Goal: Task Accomplishment & Management: Manage account settings

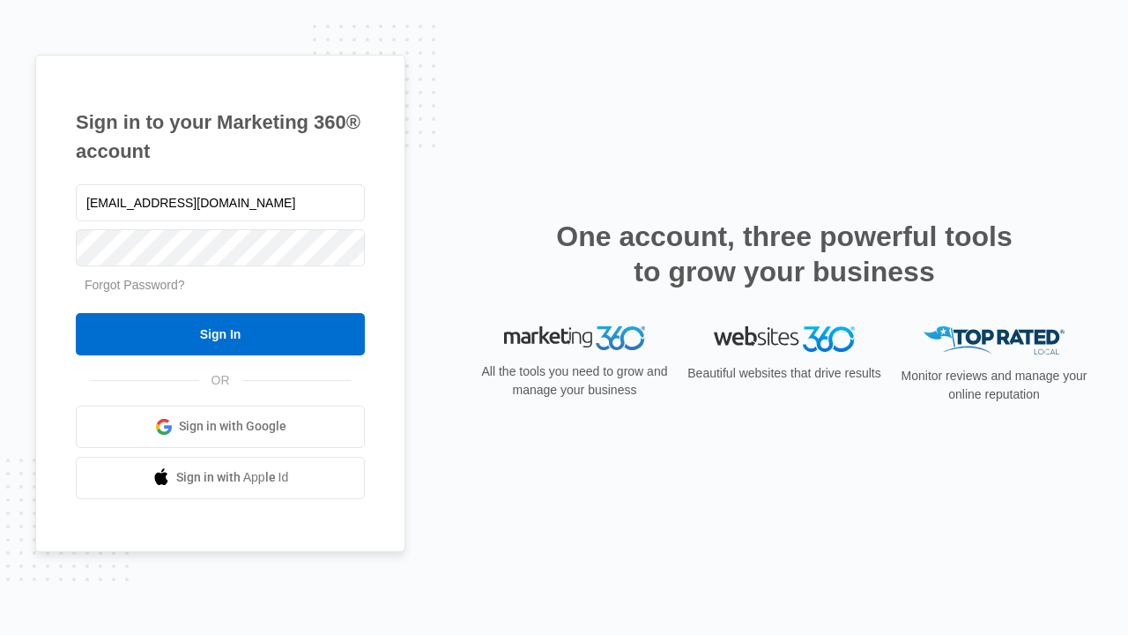
type input "dankie614@gmail.com"
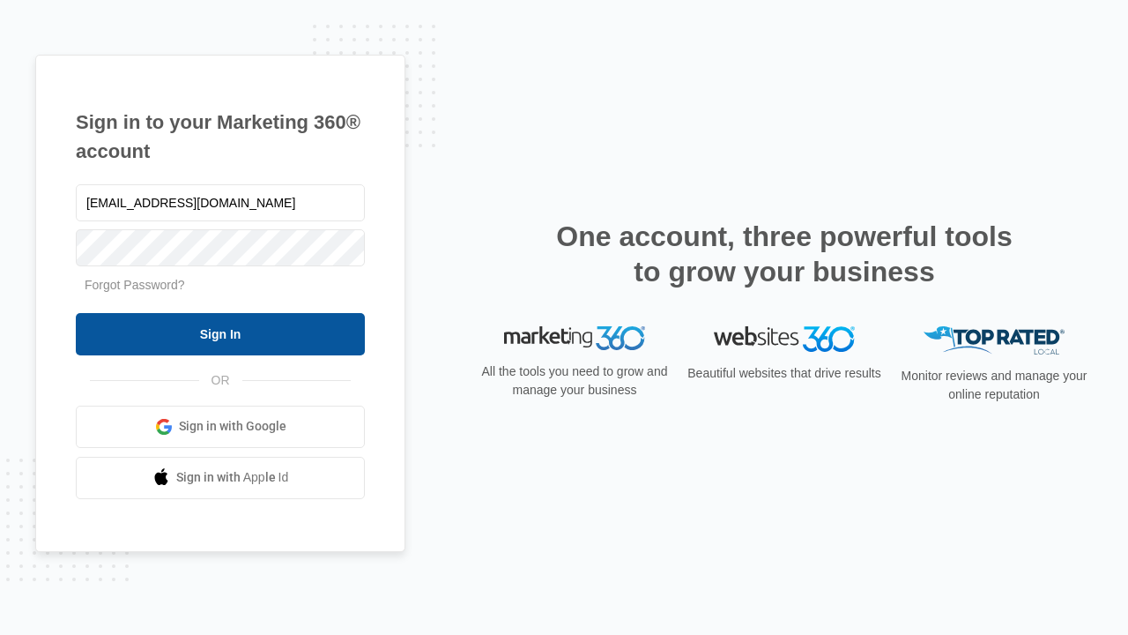
click at [220, 333] on input "Sign In" at bounding box center [220, 334] width 289 height 42
